Goal: Check status: Check status

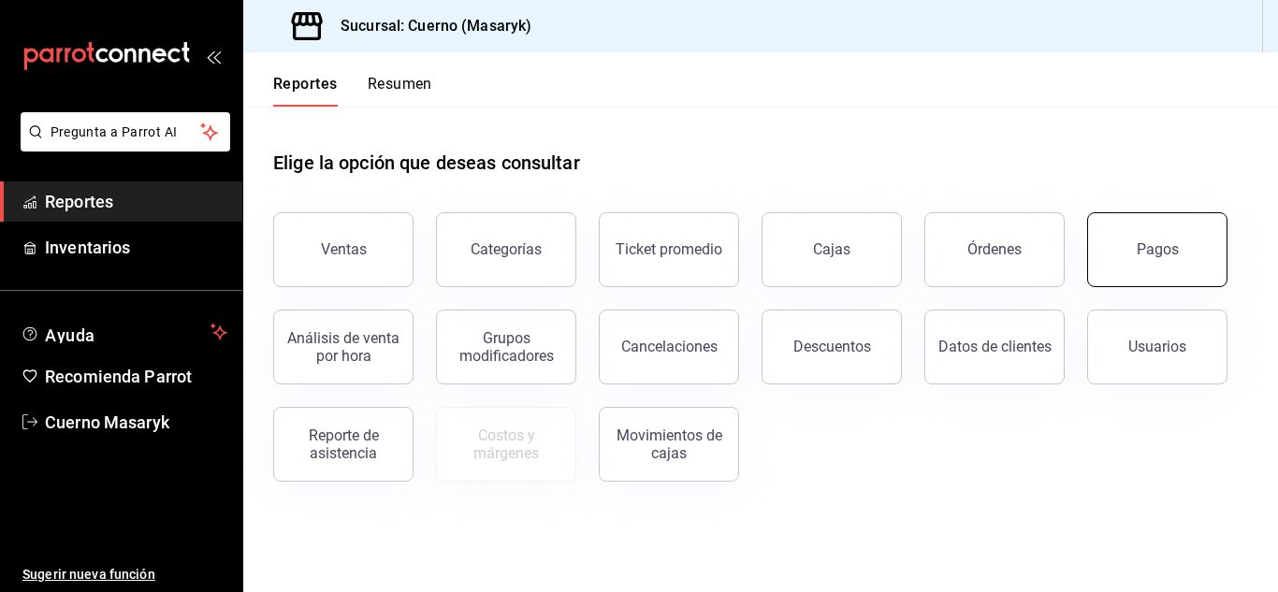
click at [1155, 265] on button "Pagos" at bounding box center [1157, 249] width 140 height 75
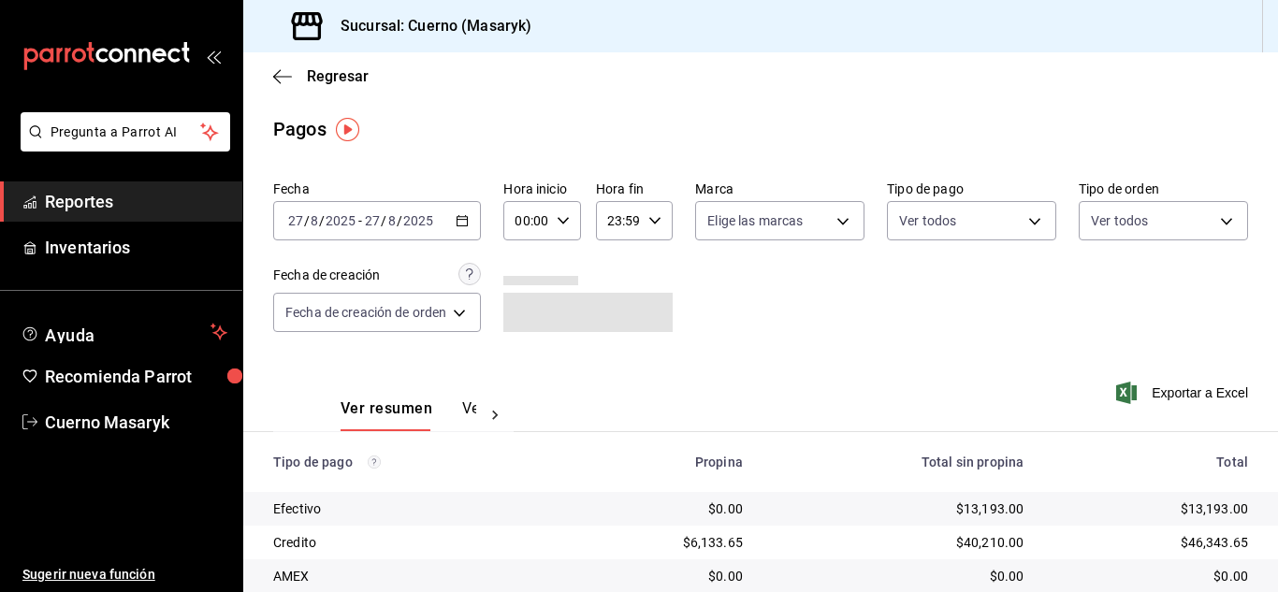
click at [563, 214] on icon "button" at bounding box center [563, 220] width 13 height 13
click at [525, 261] on span "04" at bounding box center [524, 261] width 7 height 15
type input "04:00"
click at [1078, 349] on div at bounding box center [639, 296] width 1278 height 592
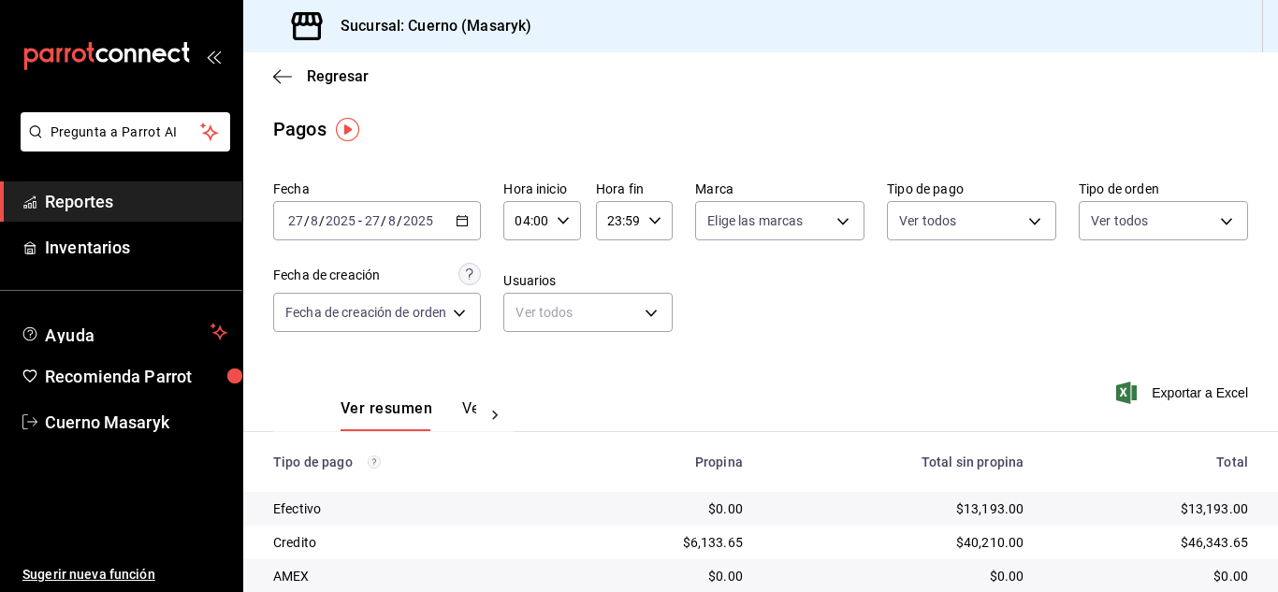
click at [557, 214] on button "button" at bounding box center [563, 220] width 13 height 13
click at [1058, 360] on div at bounding box center [639, 296] width 1278 height 592
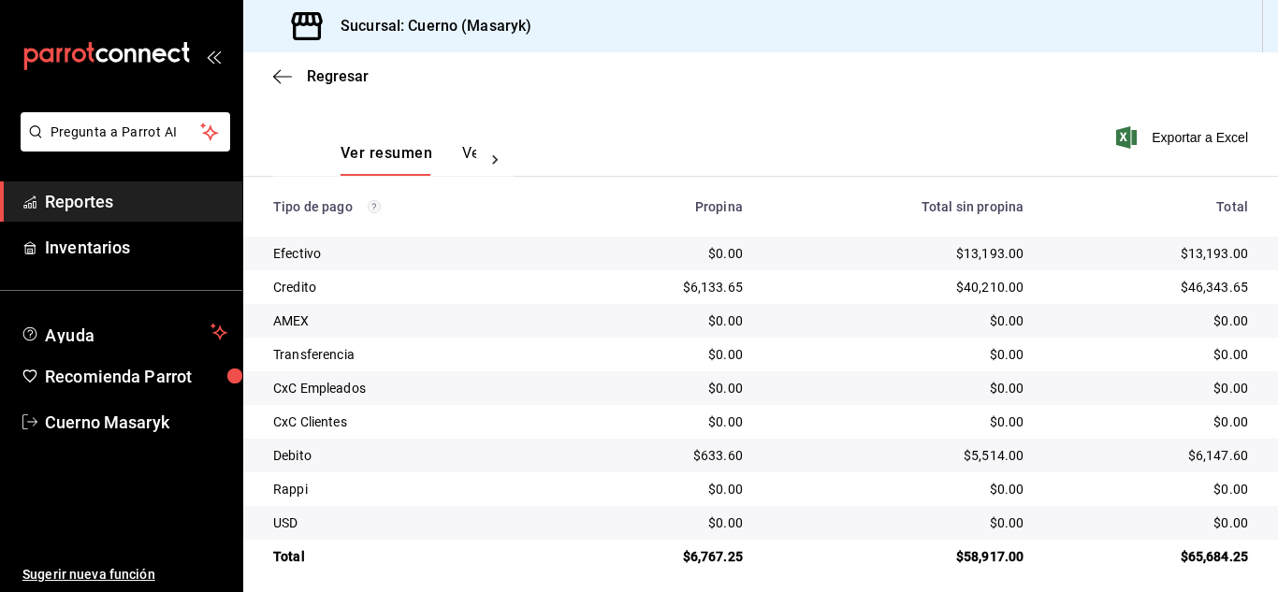
scroll to position [268, 0]
